Goal: Information Seeking & Learning: Learn about a topic

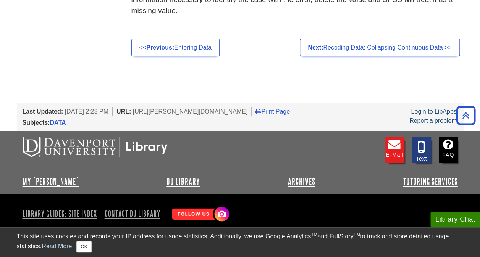
scroll to position [1158, 0]
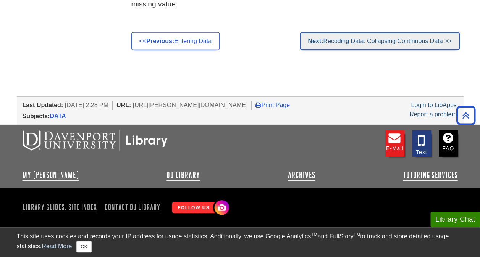
click at [336, 45] on link "Next: Recoding Data: Collapsing Continuous Data >>" at bounding box center [380, 41] width 160 height 18
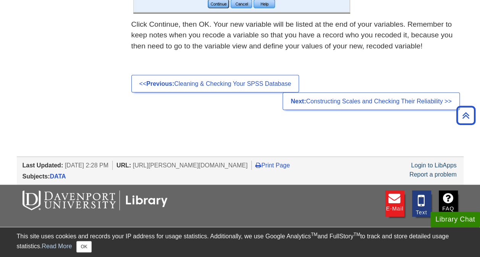
scroll to position [687, 0]
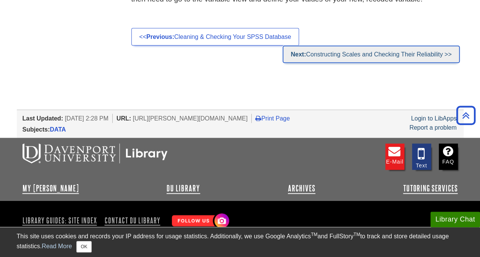
click at [329, 56] on link "Next: Constructing Scales and Checking Their Reliability >>" at bounding box center [370, 54] width 177 height 18
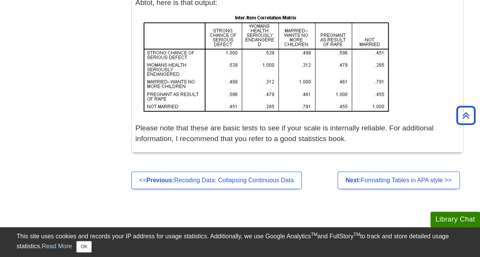
scroll to position [1252, 0]
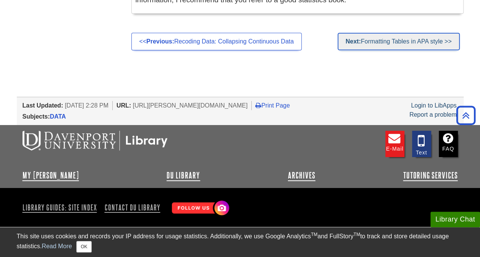
click at [370, 42] on link "Next: Formatting Tables in APA style >>" at bounding box center [398, 42] width 122 height 18
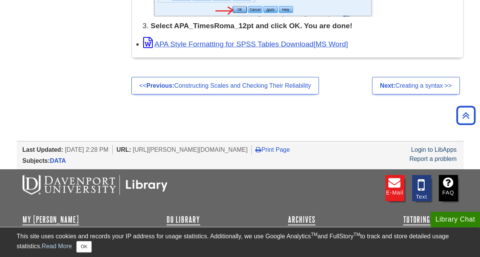
scroll to position [1166, 0]
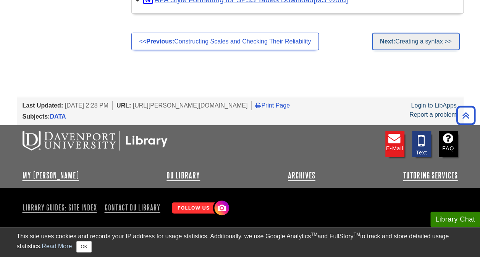
click at [403, 39] on link "Next: Creating a syntax >>" at bounding box center [416, 42] width 88 height 18
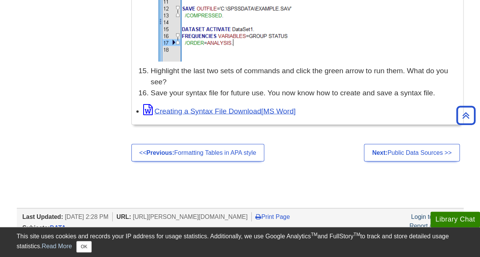
scroll to position [2099, 0]
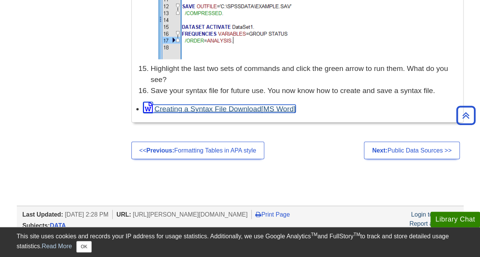
click at [228, 106] on link "Creating a Syntax File Download" at bounding box center [219, 109] width 153 height 8
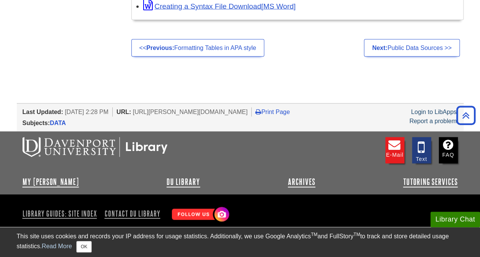
scroll to position [2207, 0]
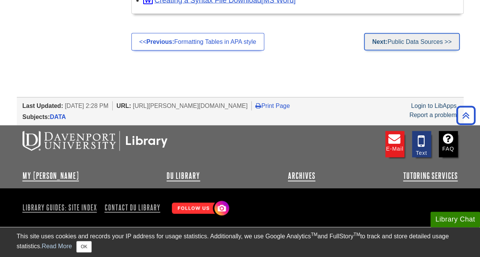
click at [405, 42] on link "Next: Public Data Sources >>" at bounding box center [411, 42] width 95 height 18
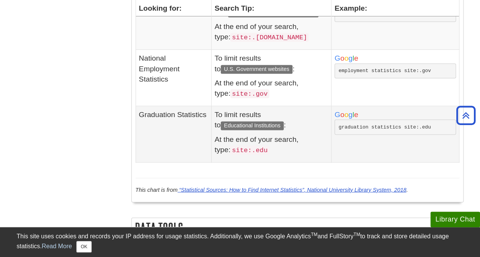
scroll to position [2137, 0]
